Goal: Transaction & Acquisition: Purchase product/service

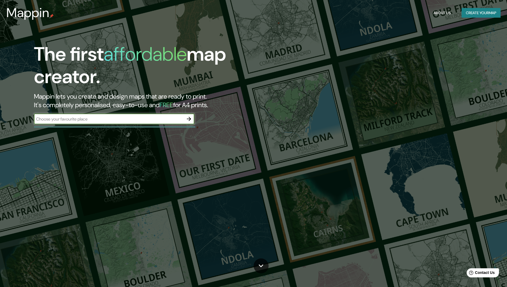
click at [166, 120] on input "text" at bounding box center [109, 119] width 150 height 6
type input "[GEOGRAPHIC_DATA]"
click at [189, 116] on button "button" at bounding box center [189, 119] width 11 height 11
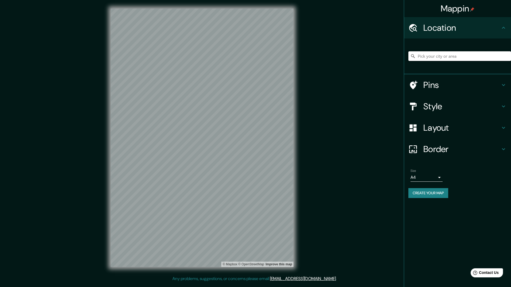
click at [443, 57] on input "Pick your city or area" at bounding box center [460, 56] width 103 height 10
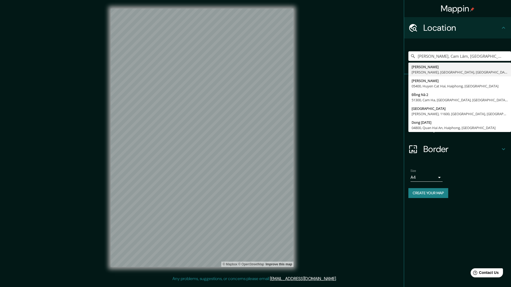
type input "[PERSON_NAME], Cam [PERSON_NAME][GEOGRAPHIC_DATA][PERSON_NAME], [GEOGRAPHIC_DAT…"
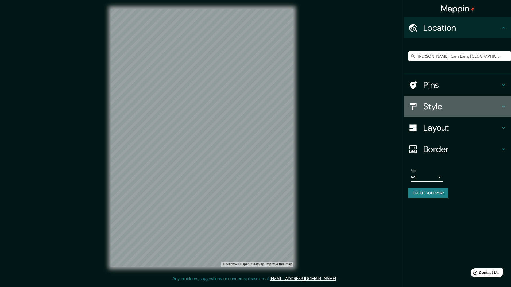
click at [480, 101] on h4 "Style" at bounding box center [462, 106] width 77 height 11
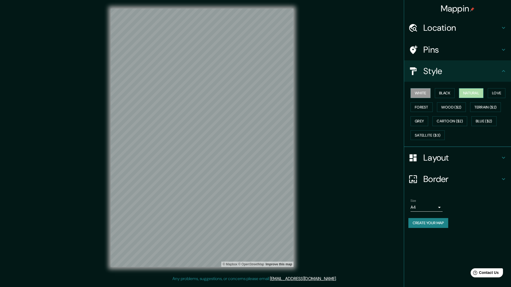
click at [466, 94] on button "Natural" at bounding box center [471, 93] width 25 height 10
click at [469, 94] on button "Natural" at bounding box center [471, 93] width 25 height 10
click at [496, 93] on button "Love" at bounding box center [497, 93] width 18 height 10
click at [478, 93] on button "Natural" at bounding box center [471, 93] width 25 height 10
click at [420, 110] on button "Forest" at bounding box center [422, 107] width 22 height 10
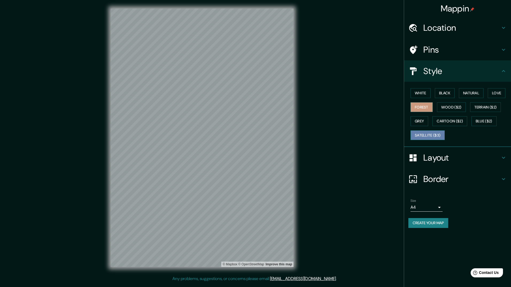
click at [436, 131] on button "Satellite ($3)" at bounding box center [428, 136] width 34 height 10
drag, startPoint x: 360, startPoint y: 186, endPoint x: 359, endPoint y: 169, distance: 16.9
click at [359, 169] on div "Mappin Location Cam Hai Dong, Cam Lâm, Khánh Hòa, Vietnam Cam Hai Dong Cam Lâm,…" at bounding box center [255, 142] width 511 height 284
click at [436, 208] on body "Mappin Location Cam Hai Dong, Cam Lâm, Khánh Hòa, Vietnam Cam Hai Dong Cam Lâm,…" at bounding box center [255, 143] width 511 height 287
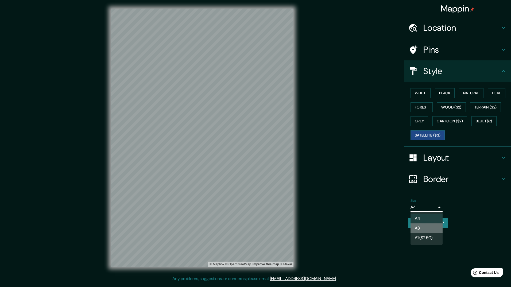
click at [435, 228] on li "A3" at bounding box center [427, 229] width 32 height 10
click at [438, 206] on body "Mappin Location Cam Hai Dong, Cam Lâm, Khánh Hòa, Vietnam Cam Hai Dong Cam Lâm,…" at bounding box center [255, 143] width 511 height 287
click at [429, 219] on li "A4" at bounding box center [427, 219] width 32 height 10
type input "single"
click at [438, 223] on button "Create your map" at bounding box center [429, 223] width 40 height 10
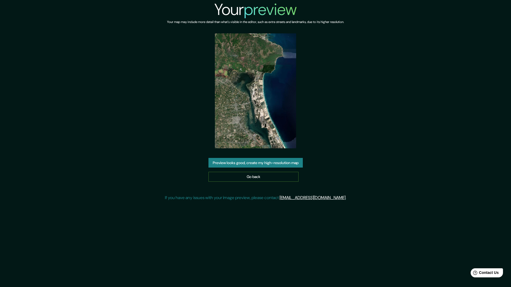
click at [294, 174] on link "Go back" at bounding box center [254, 177] width 90 height 10
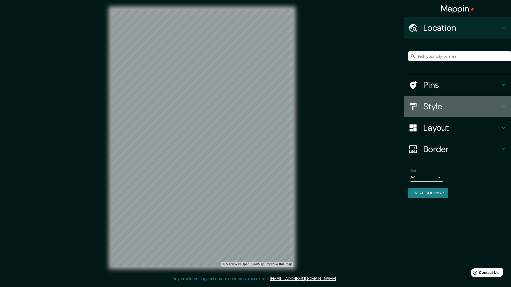
click at [458, 109] on h4 "Style" at bounding box center [462, 106] width 77 height 11
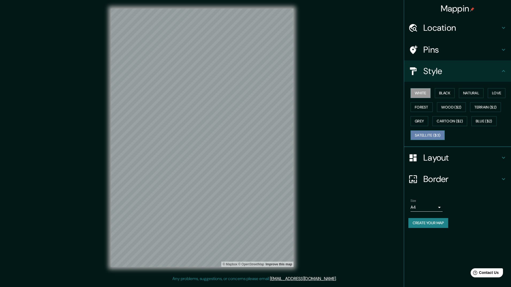
click at [436, 134] on button "Satellite ($3)" at bounding box center [428, 136] width 34 height 10
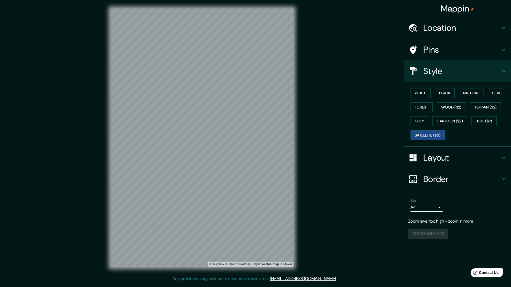
click at [493, 31] on h4 "Location" at bounding box center [462, 27] width 77 height 11
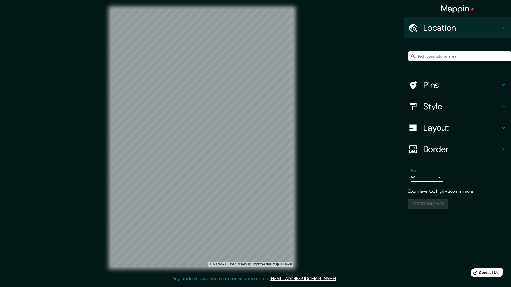
click at [474, 56] on input "Pick your city or area" at bounding box center [460, 56] width 103 height 10
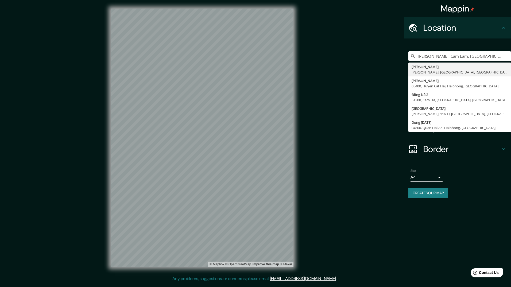
type input "[PERSON_NAME], Cam [PERSON_NAME][GEOGRAPHIC_DATA][PERSON_NAME], [GEOGRAPHIC_DAT…"
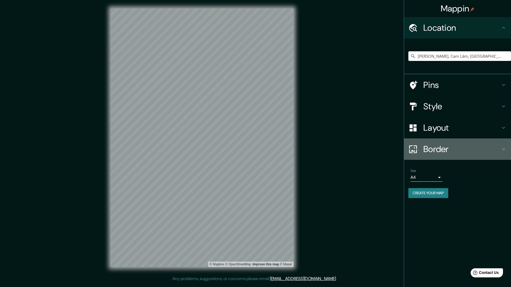
click at [505, 144] on div "Border" at bounding box center [457, 149] width 107 height 21
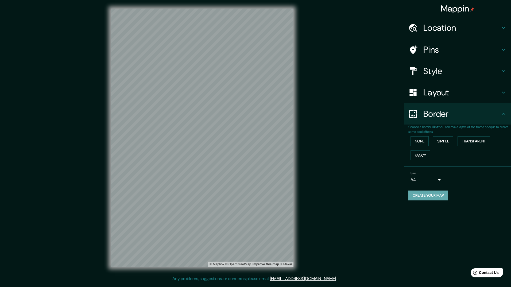
click at [443, 194] on button "Create your map" at bounding box center [429, 196] width 40 height 10
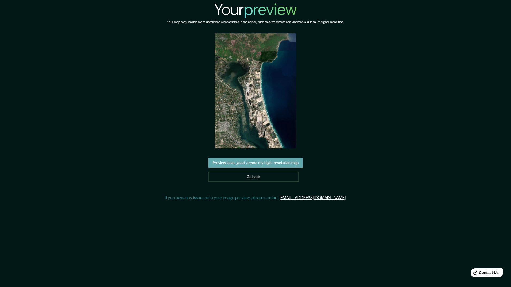
click at [292, 161] on button "Preview looks good, create my high-resolution map" at bounding box center [256, 163] width 94 height 10
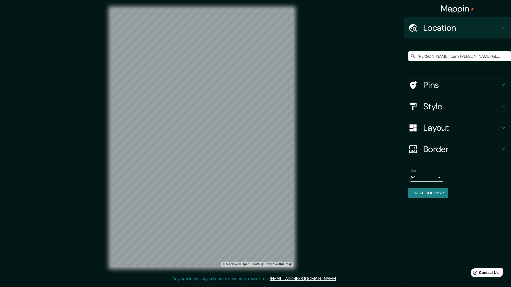
click at [470, 58] on input "[PERSON_NAME], Cam [PERSON_NAME][GEOGRAPHIC_DATA][PERSON_NAME], [GEOGRAPHIC_DAT…" at bounding box center [460, 56] width 103 height 10
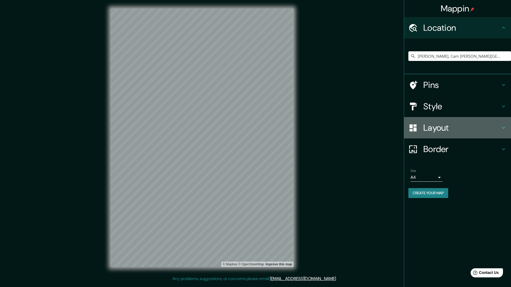
click at [428, 126] on h4 "Layout" at bounding box center [462, 127] width 77 height 11
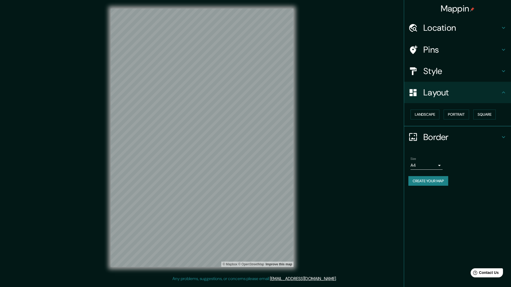
click at [446, 72] on h4 "Style" at bounding box center [462, 71] width 77 height 11
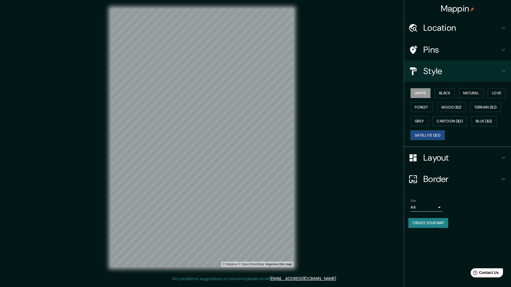
click at [438, 132] on button "Satellite ($3)" at bounding box center [428, 136] width 34 height 10
click at [499, 24] on h4 "Location" at bounding box center [462, 27] width 77 height 11
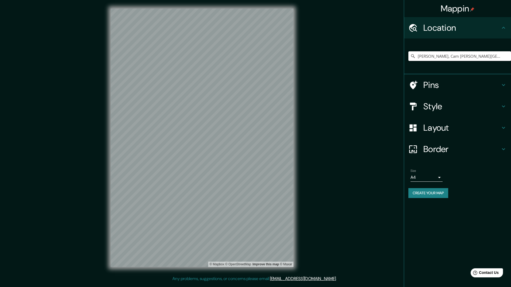
click at [502, 56] on input "[PERSON_NAME], Cam [PERSON_NAME][GEOGRAPHIC_DATA][PERSON_NAME], [GEOGRAPHIC_DAT…" at bounding box center [460, 56] width 103 height 10
click at [508, 56] on input "[PERSON_NAME], Cam [PERSON_NAME][GEOGRAPHIC_DATA][PERSON_NAME], [GEOGRAPHIC_DAT…" at bounding box center [460, 56] width 103 height 10
drag, startPoint x: 509, startPoint y: 56, endPoint x: 444, endPoint y: 59, distance: 65.3
click at [444, 59] on input "[PERSON_NAME], Cam [PERSON_NAME][GEOGRAPHIC_DATA][PERSON_NAME], [GEOGRAPHIC_DAT…" at bounding box center [460, 56] width 103 height 10
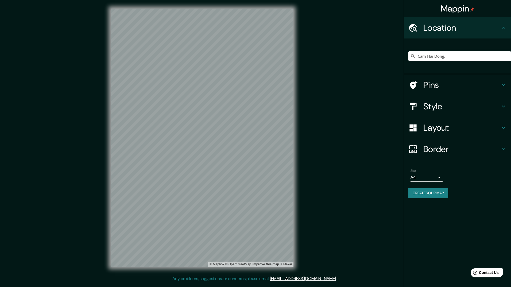
scroll to position [0, 0]
type input "[PERSON_NAME], Cam [PERSON_NAME][GEOGRAPHIC_DATA][PERSON_NAME], [GEOGRAPHIC_DAT…"
click at [332, 112] on div "Mappin Location [GEOGRAPHIC_DATA][PERSON_NAME][GEOGRAPHIC_DATA][PERSON_NAME], […" at bounding box center [255, 142] width 511 height 284
click at [358, 105] on div "Mappin Location [GEOGRAPHIC_DATA][PERSON_NAME][GEOGRAPHIC_DATA][PERSON_NAME], […" at bounding box center [255, 142] width 511 height 284
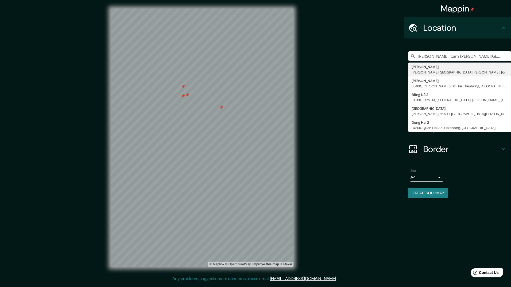
drag, startPoint x: 503, startPoint y: 53, endPoint x: 416, endPoint y: 61, distance: 87.8
click at [416, 61] on div "Cam Hai Dong, [GEOGRAPHIC_DATA][PERSON_NAME][GEOGRAPHIC_DATA][PERSON_NAME], [GE…" at bounding box center [460, 56] width 103 height 27
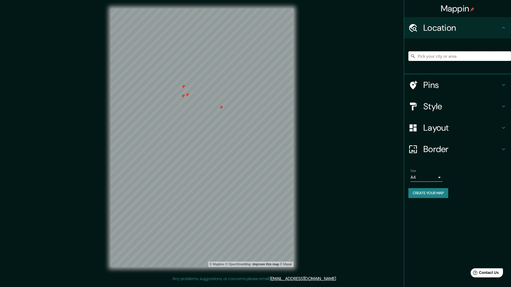
click at [434, 57] on input "Pick your city or area" at bounding box center [460, 56] width 103 height 10
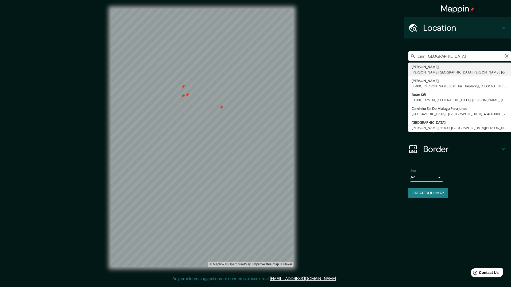
type input "[PERSON_NAME], Cam [PERSON_NAME][GEOGRAPHIC_DATA][PERSON_NAME], [GEOGRAPHIC_DAT…"
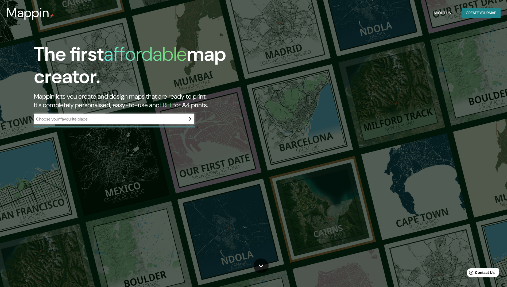
click at [83, 123] on div "​" at bounding box center [114, 119] width 160 height 11
click at [83, 120] on input "text" at bounding box center [109, 119] width 150 height 6
type input "[GEOGRAPHIC_DATA]"
click at [190, 115] on button "button" at bounding box center [189, 119] width 11 height 11
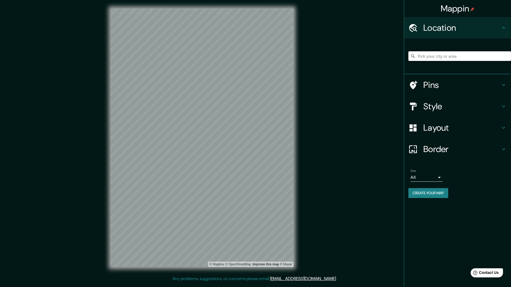
click at [429, 54] on input "Pick your city or area" at bounding box center [460, 56] width 103 height 10
click at [430, 56] on input "Pick your city or area" at bounding box center [460, 56] width 103 height 10
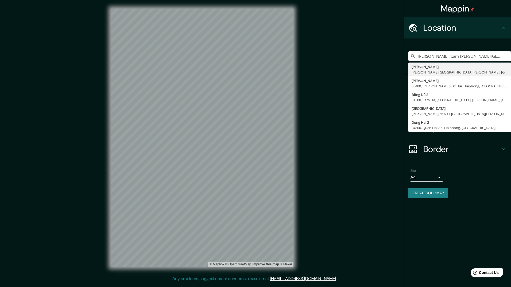
type input "[PERSON_NAME], Cam [PERSON_NAME][GEOGRAPHIC_DATA][PERSON_NAME], [GEOGRAPHIC_DAT…"
